Goal: Information Seeking & Learning: Learn about a topic

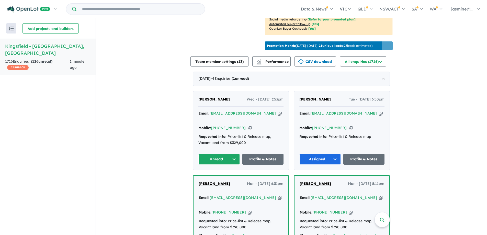
scroll to position [154, 0]
click at [254, 109] on div "[PERSON_NAME] Wed - [DATE] 3:53pm Email: [EMAIL_ADDRESS][DOMAIN_NAME] Copied! M…" at bounding box center [240, 130] width 95 height 79
click at [278, 113] on icon "button" at bounding box center [280, 113] width 4 height 5
click at [248, 125] on icon "button" at bounding box center [250, 127] width 4 height 5
drag, startPoint x: 196, startPoint y: 98, endPoint x: 191, endPoint y: 98, distance: 5.1
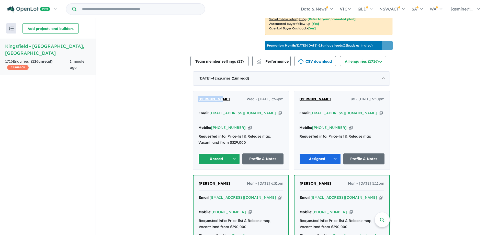
copy span "[PERSON_NAME]"
click at [229, 154] on button "Unread" at bounding box center [219, 159] width 41 height 11
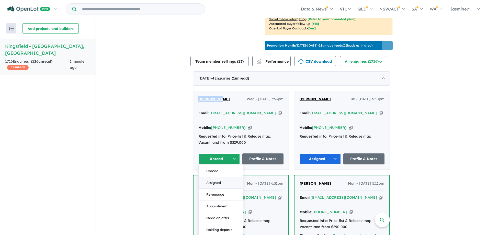
click at [229, 177] on button "Assigned" at bounding box center [221, 183] width 45 height 12
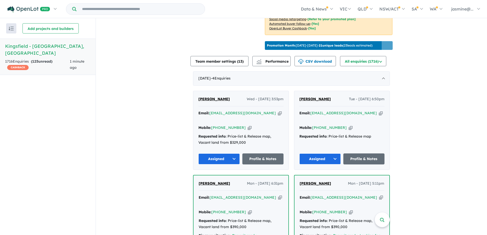
drag, startPoint x: 232, startPoint y: 98, endPoint x: 152, endPoint y: 98, distance: 79.3
copy span "[PERSON_NAME]"
click at [259, 156] on link "Profile & Notes" at bounding box center [263, 159] width 41 height 11
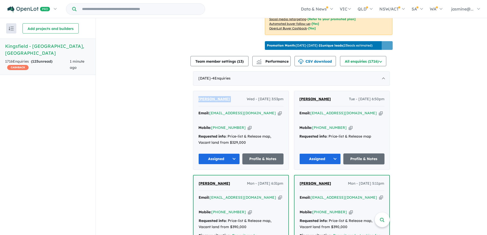
drag, startPoint x: 255, startPoint y: 112, endPoint x: 299, endPoint y: 87, distance: 50.8
click at [278, 112] on icon "button" at bounding box center [280, 113] width 4 height 5
copy span "[PERSON_NAME]"
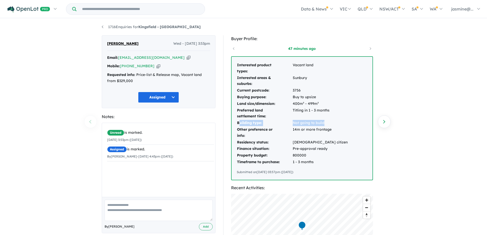
drag, startPoint x: 328, startPoint y: 122, endPoint x: 239, endPoint y: 124, distance: 89.6
click at [238, 124] on tr "Building type: Not going to build" at bounding box center [292, 123] width 111 height 7
click at [337, 130] on div "Interested product types: Vacant land Interested areas & suburbs: [GEOGRAPHIC_D…" at bounding box center [302, 118] width 141 height 123
drag, startPoint x: 327, startPoint y: 122, endPoint x: 237, endPoint y: 122, distance: 89.8
click at [237, 122] on tr "Building type: Not going to build" at bounding box center [292, 123] width 111 height 7
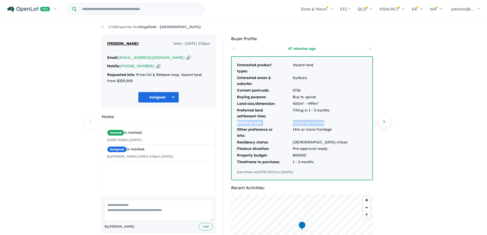
click at [326, 121] on td "Not going to build" at bounding box center [321, 123] width 56 height 7
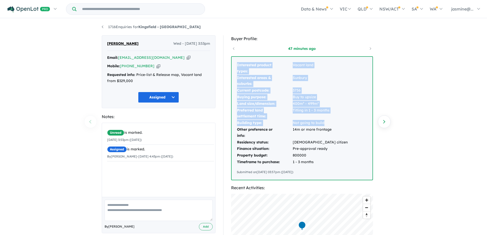
drag, startPoint x: 326, startPoint y: 124, endPoint x: 235, endPoint y: 123, distance: 90.6
click at [235, 123] on div "Interested product types: Vacant land Interested areas & suburbs: [GEOGRAPHIC_D…" at bounding box center [302, 118] width 141 height 123
click at [240, 123] on td "Building type:" at bounding box center [265, 123] width 56 height 7
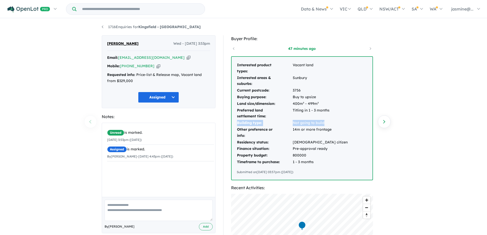
drag, startPoint x: 328, startPoint y: 123, endPoint x: 237, endPoint y: 121, distance: 90.3
click at [237, 121] on tr "Building type: Not going to build" at bounding box center [292, 123] width 111 height 7
click at [357, 121] on div "Interested product types: Vacant land Interested areas & suburbs: [GEOGRAPHIC_D…" at bounding box center [302, 118] width 141 height 123
drag, startPoint x: 423, startPoint y: 96, endPoint x: 418, endPoint y: 86, distance: 11.5
click at [423, 96] on div "1716 Enquiries for Kingsfield - Sunbury Previous enquiry Next enquiry Erum Bajw…" at bounding box center [243, 127] width 487 height 217
